Goal: Information Seeking & Learning: Learn about a topic

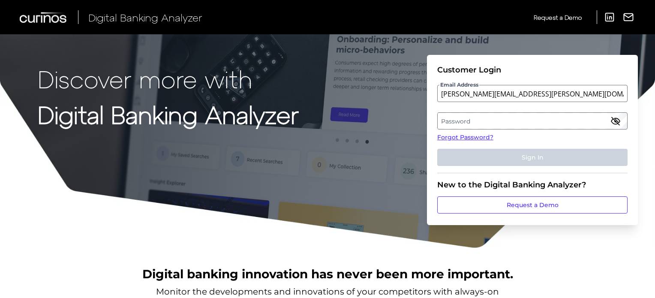
type input "[PERSON_NAME][EMAIL_ADDRESS][PERSON_NAME][DOMAIN_NAME]"
click at [479, 118] on label "Password" at bounding box center [532, 120] width 189 height 15
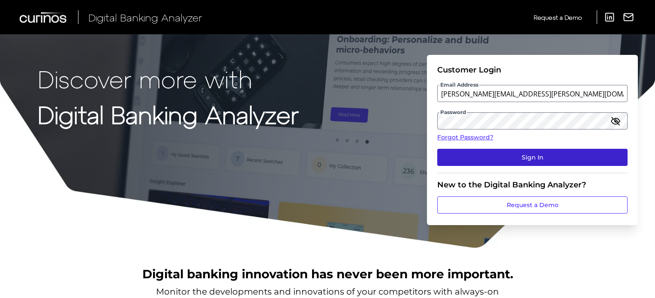
click at [494, 164] on button "Sign In" at bounding box center [532, 157] width 190 height 17
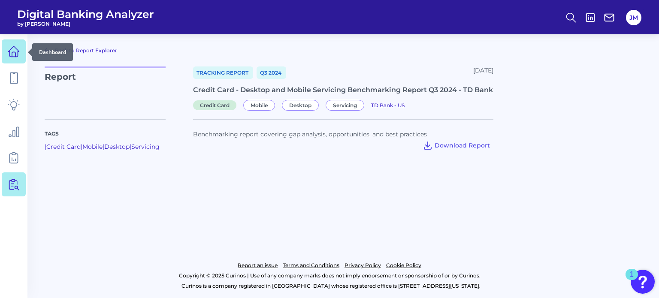
click at [11, 51] on icon at bounding box center [14, 51] width 12 height 12
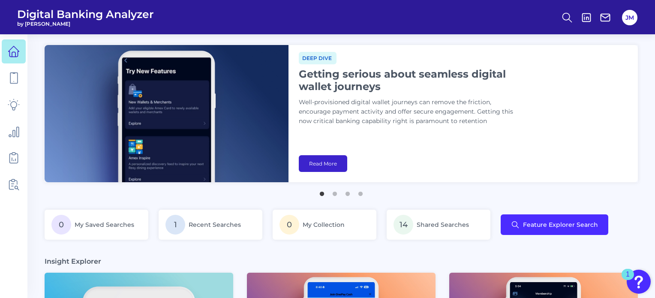
click at [326, 161] on link "Read More" at bounding box center [323, 163] width 48 height 17
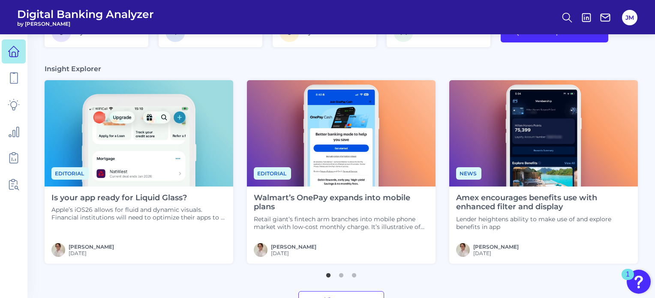
scroll to position [243, 0]
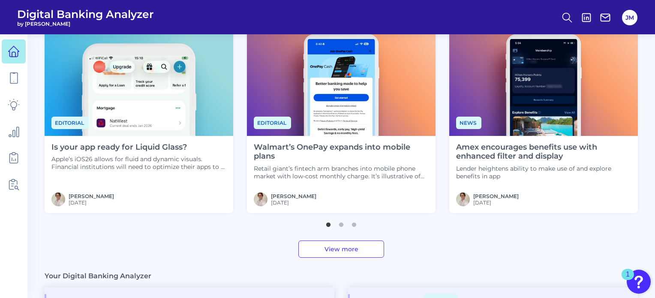
click at [129, 86] on img at bounding box center [139, 83] width 189 height 106
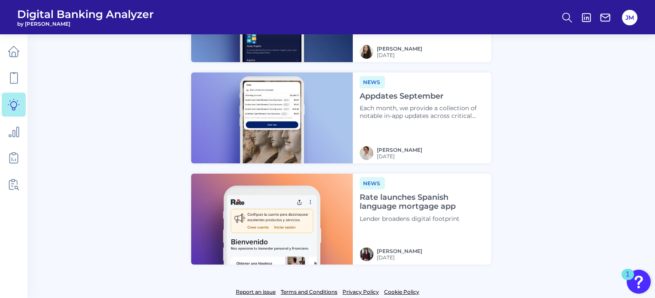
scroll to position [942, 0]
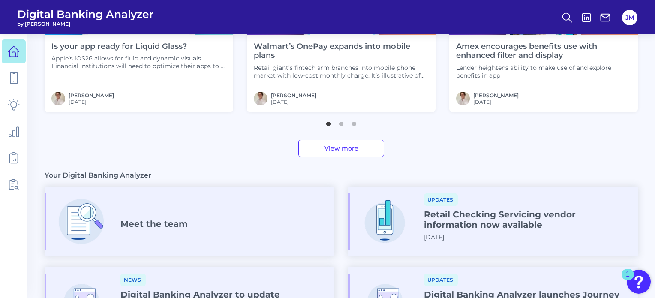
scroll to position [150, 0]
